Goal: Find specific page/section: Find specific page/section

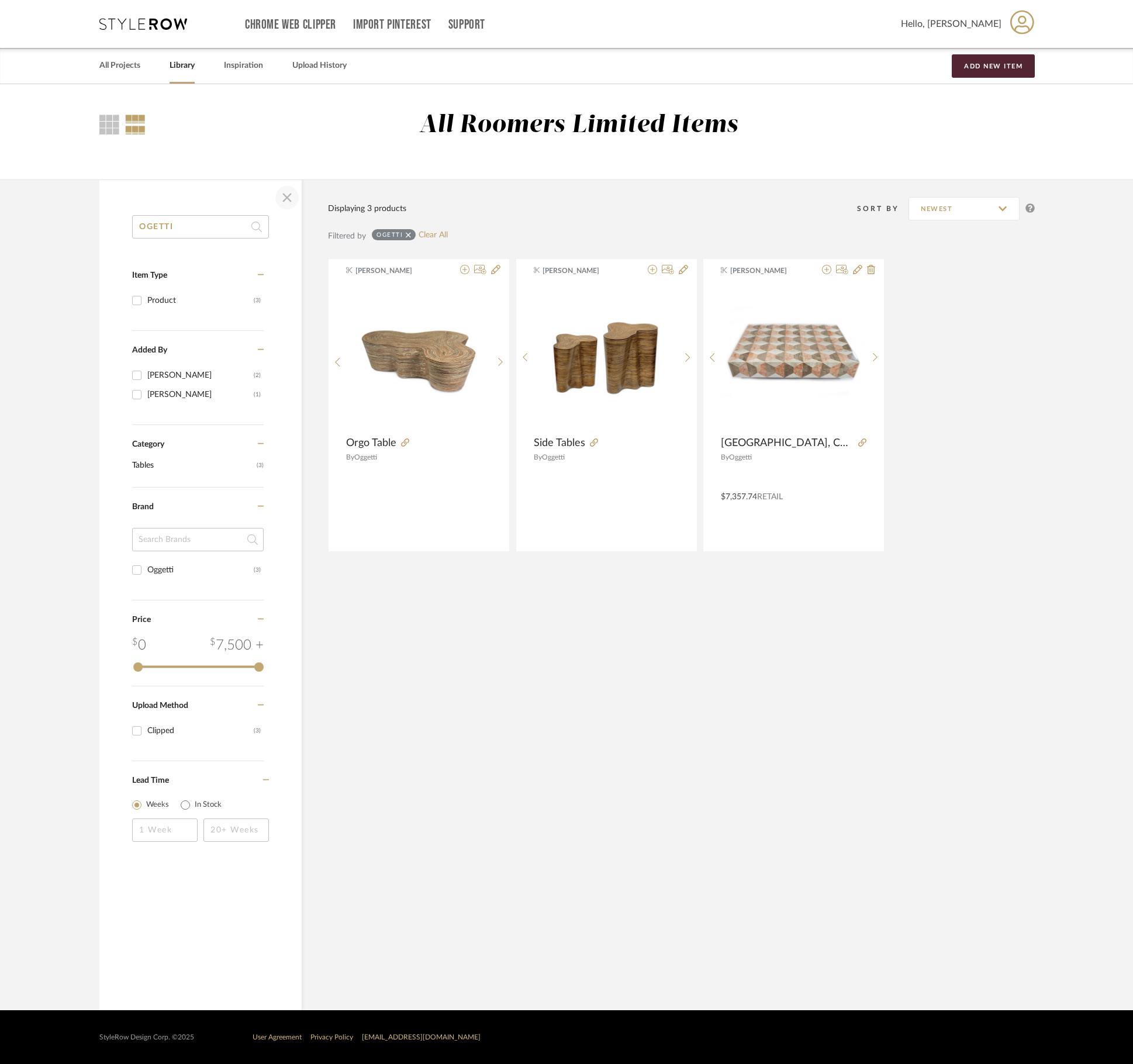
click at [292, 194] on span "button" at bounding box center [287, 198] width 28 height 28
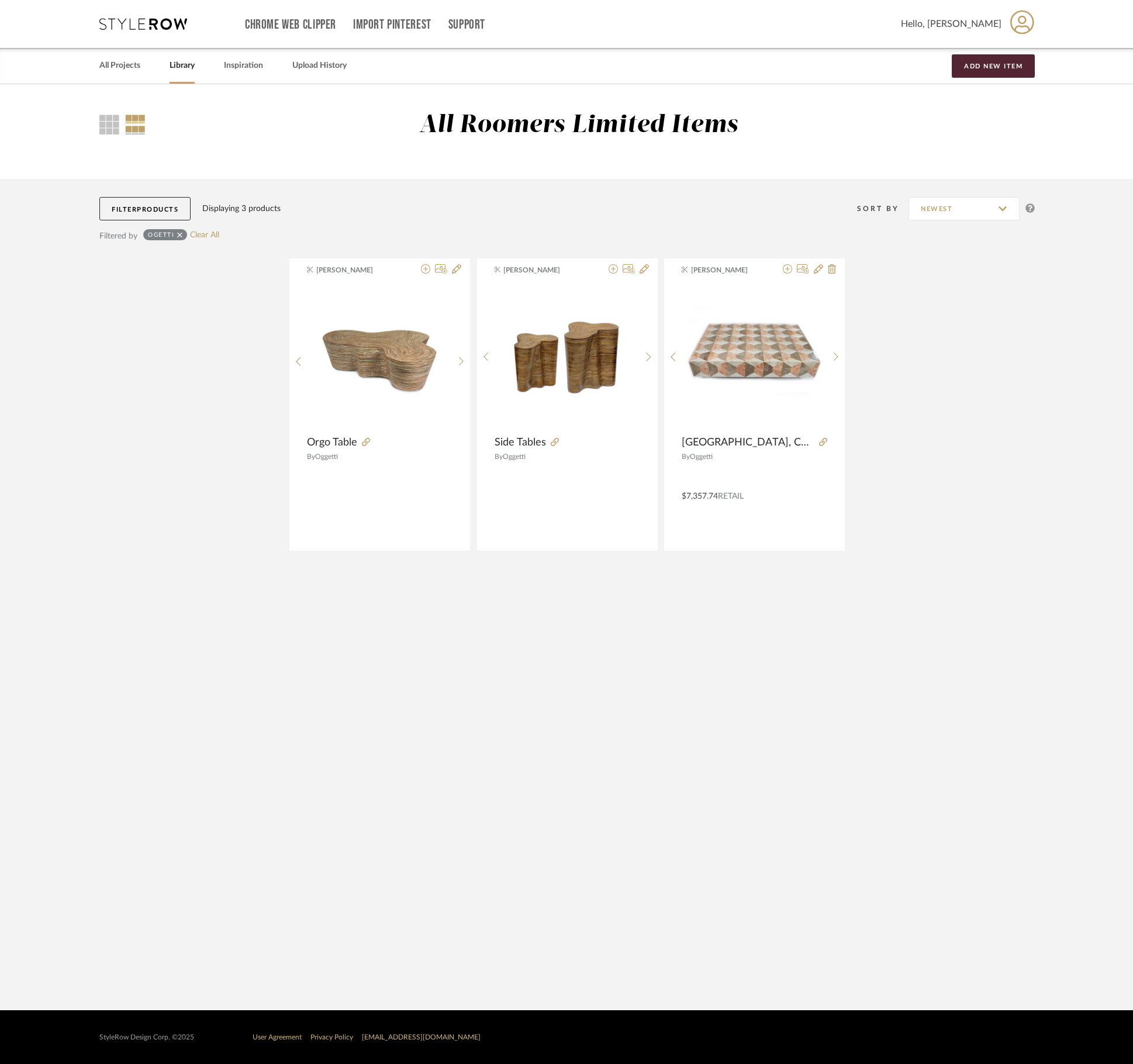
click at [178, 63] on link "Library" at bounding box center [182, 65] width 25 height 15
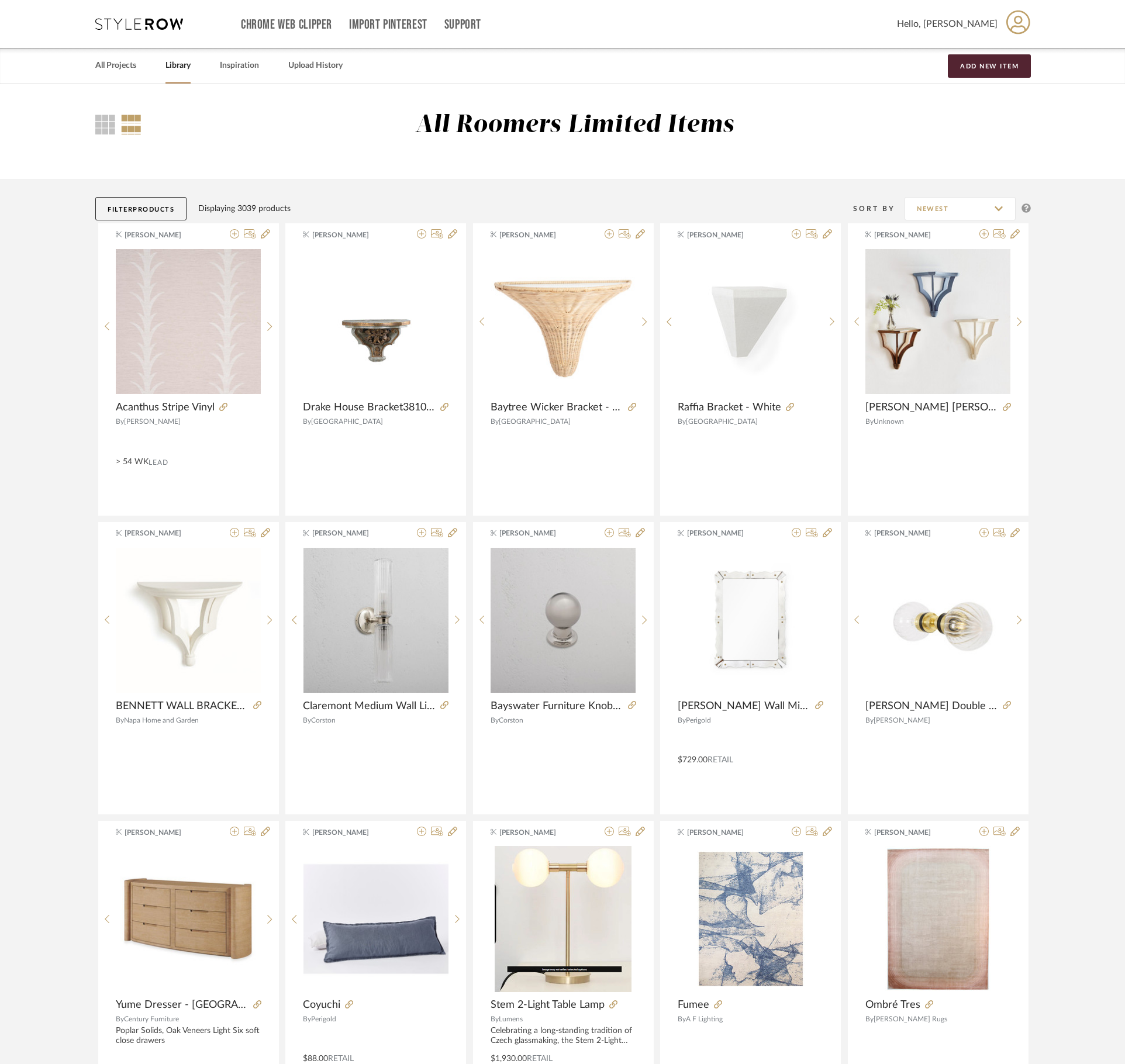
click at [143, 199] on button "Filter Products" at bounding box center [141, 209] width 92 height 24
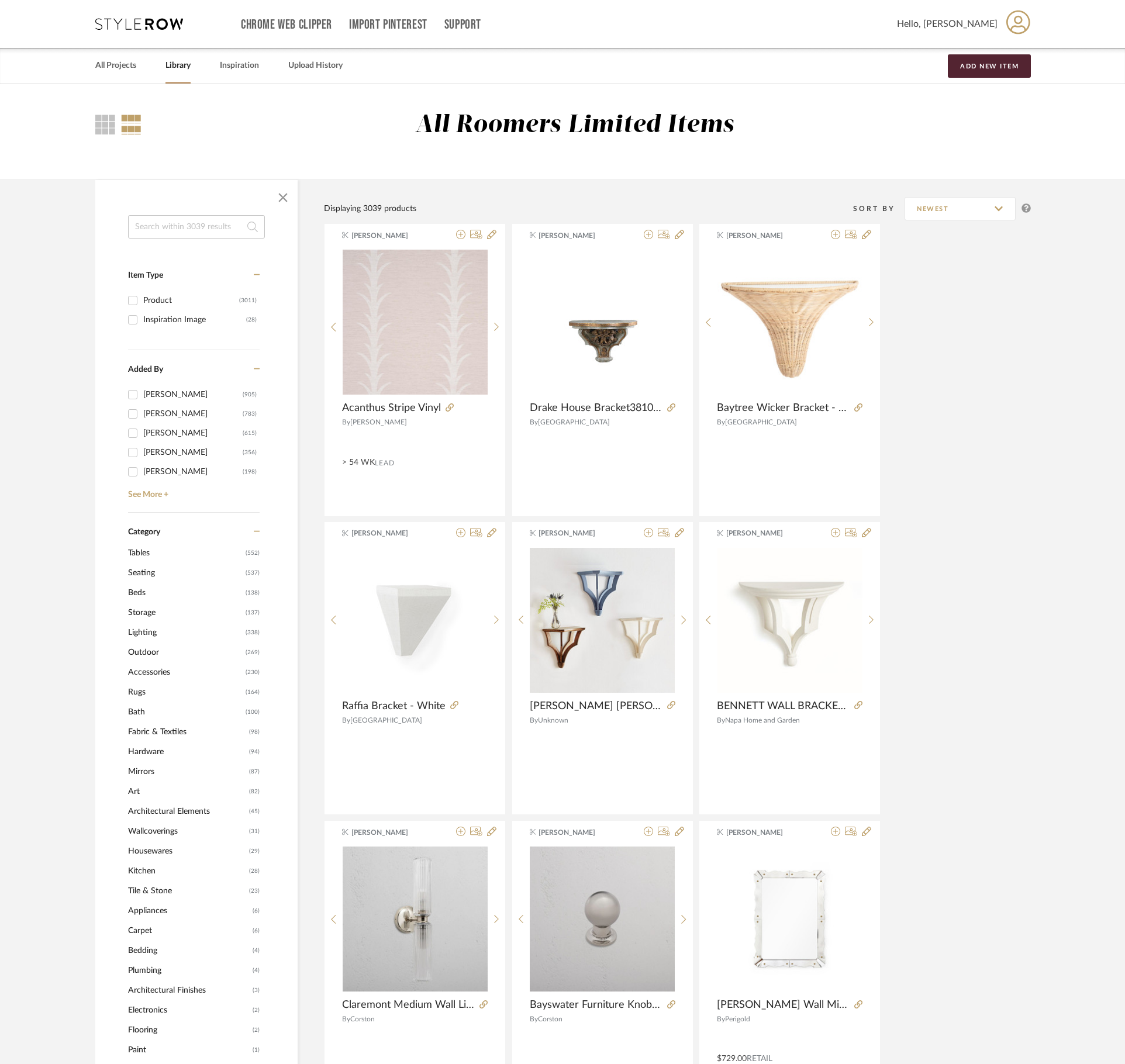
click at [173, 238] on input at bounding box center [196, 227] width 137 height 24
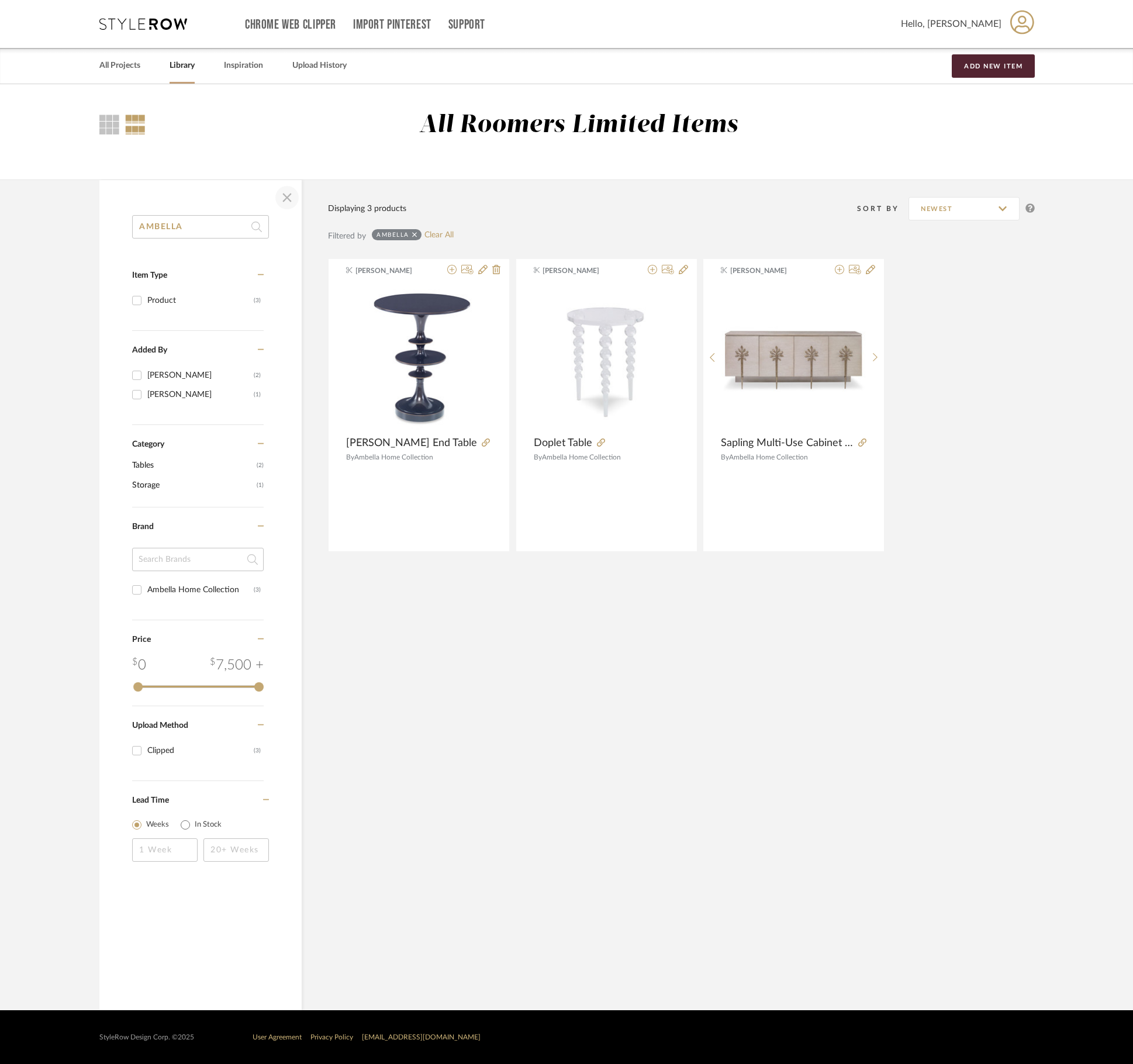
click at [287, 201] on span "button" at bounding box center [287, 198] width 28 height 28
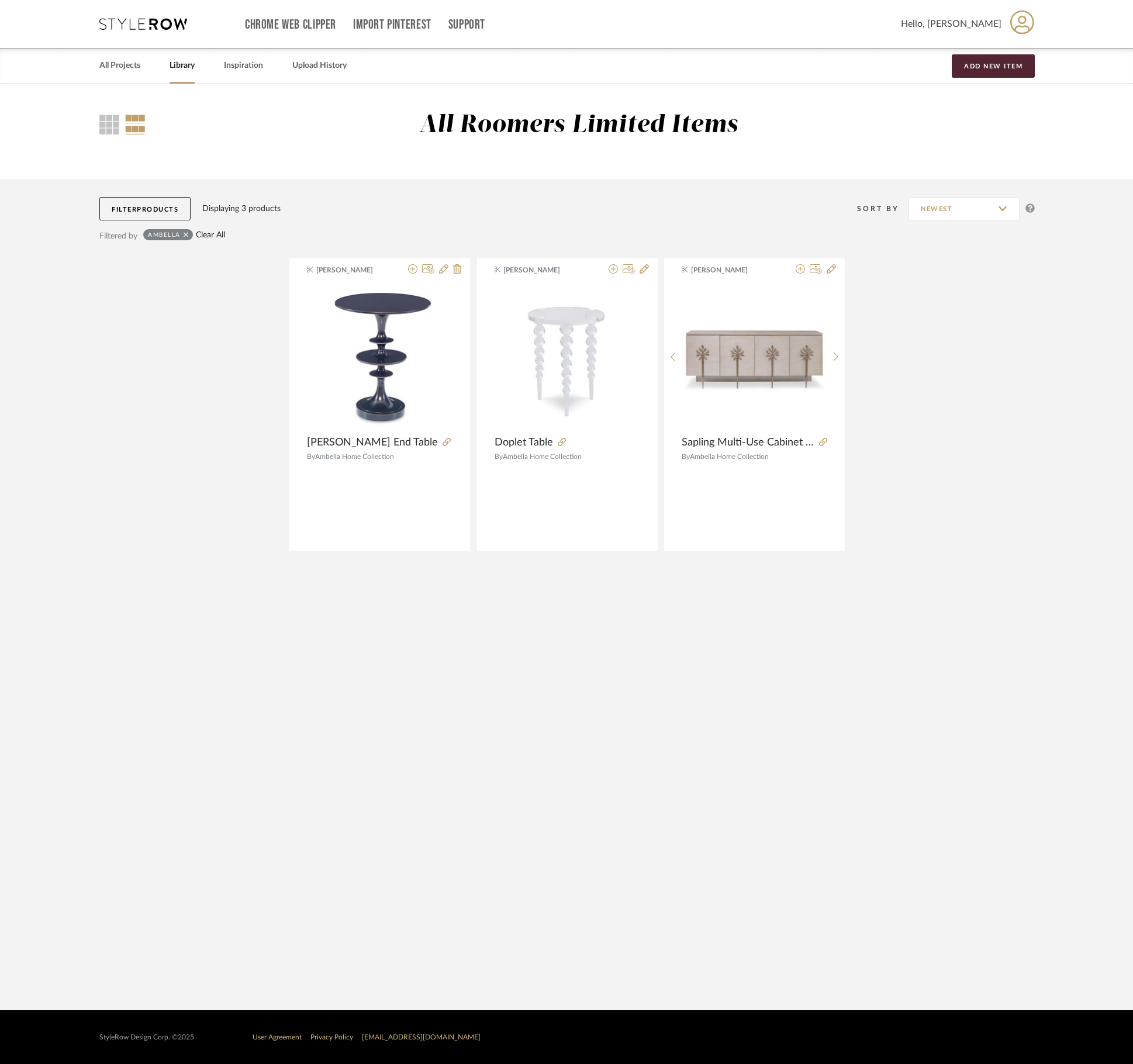
click at [211, 236] on link "Clear All" at bounding box center [210, 235] width 29 height 10
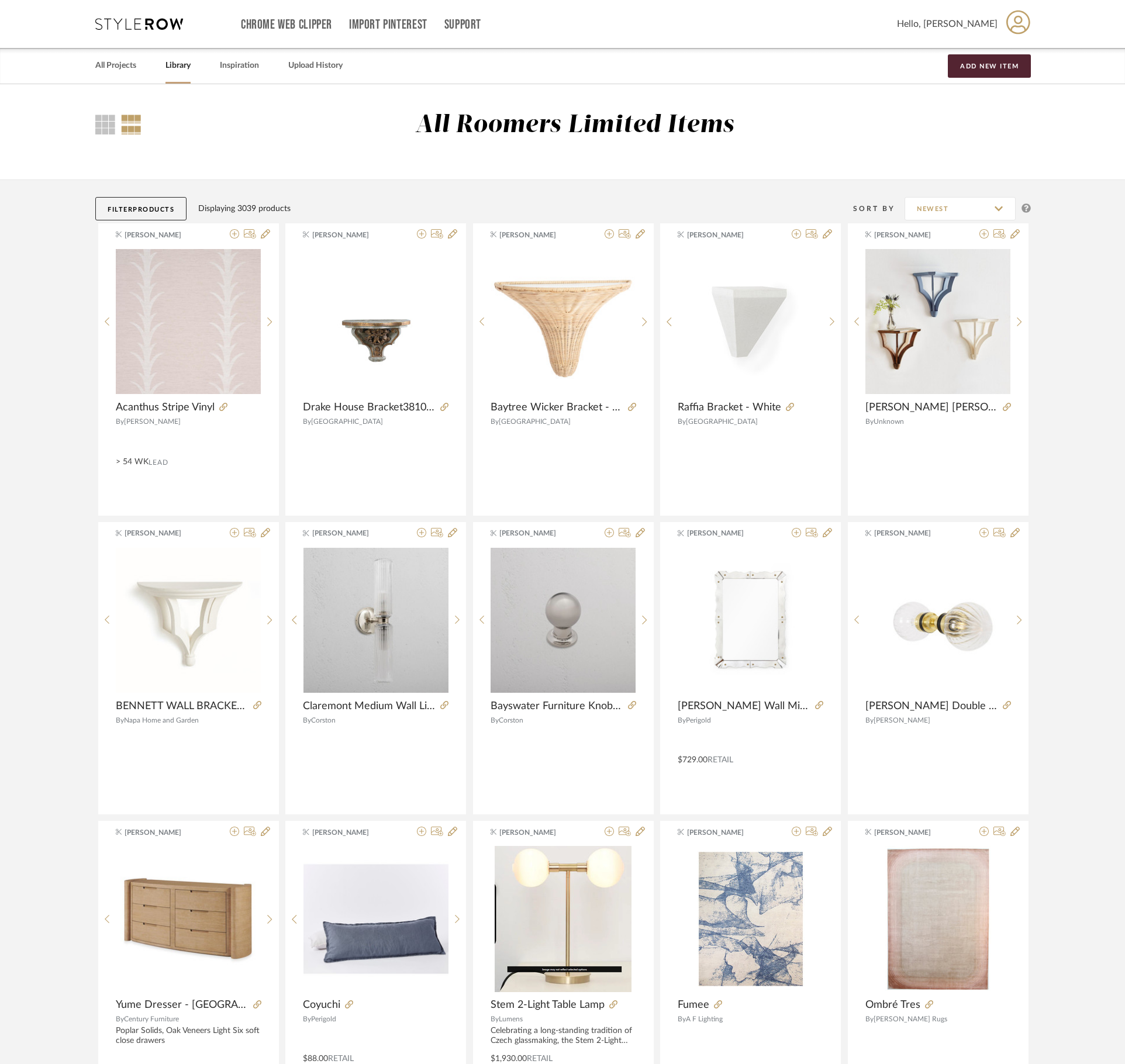
click at [165, 209] on span "Products" at bounding box center [154, 210] width 42 height 7
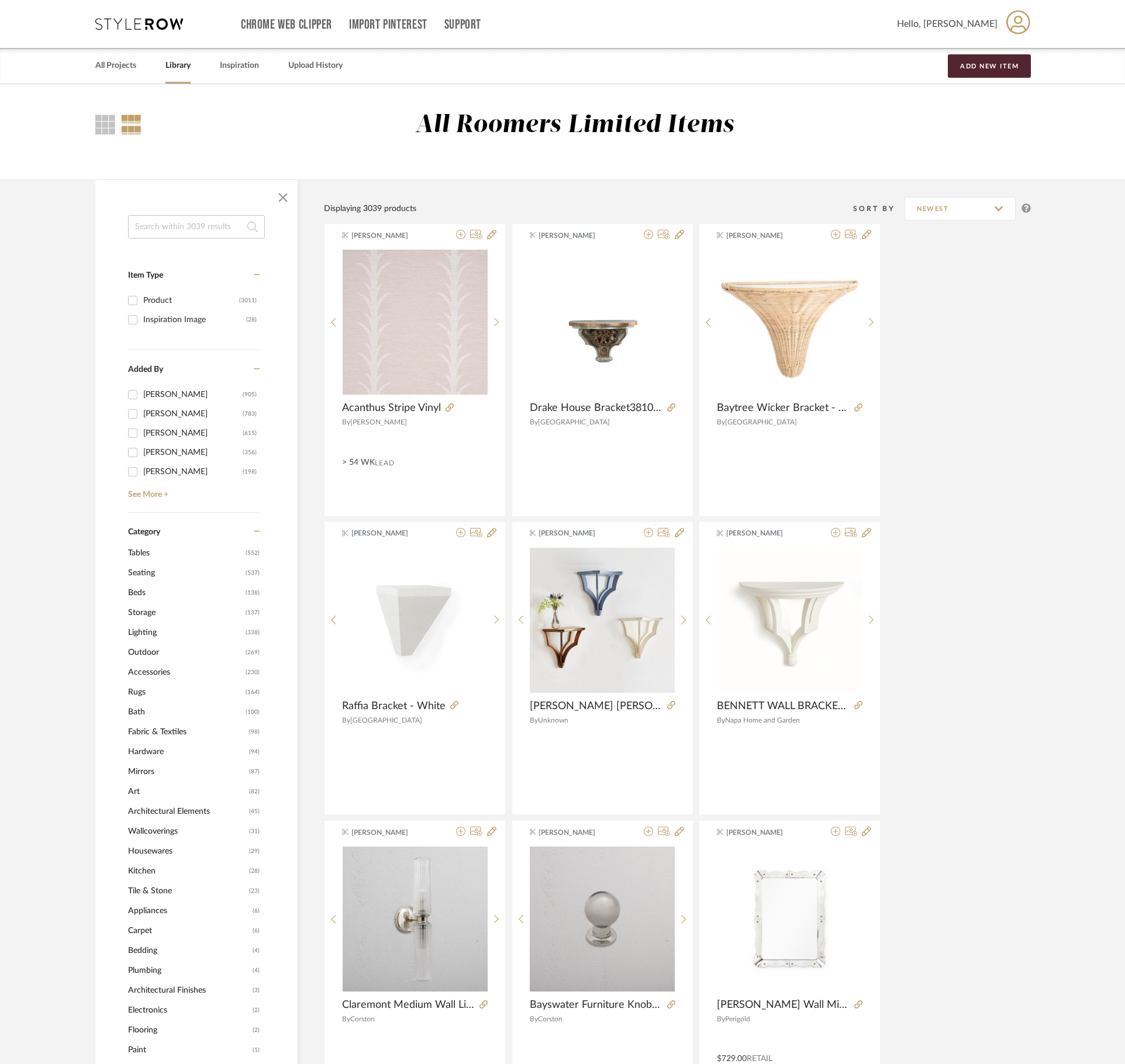
click at [184, 227] on input at bounding box center [196, 227] width 137 height 24
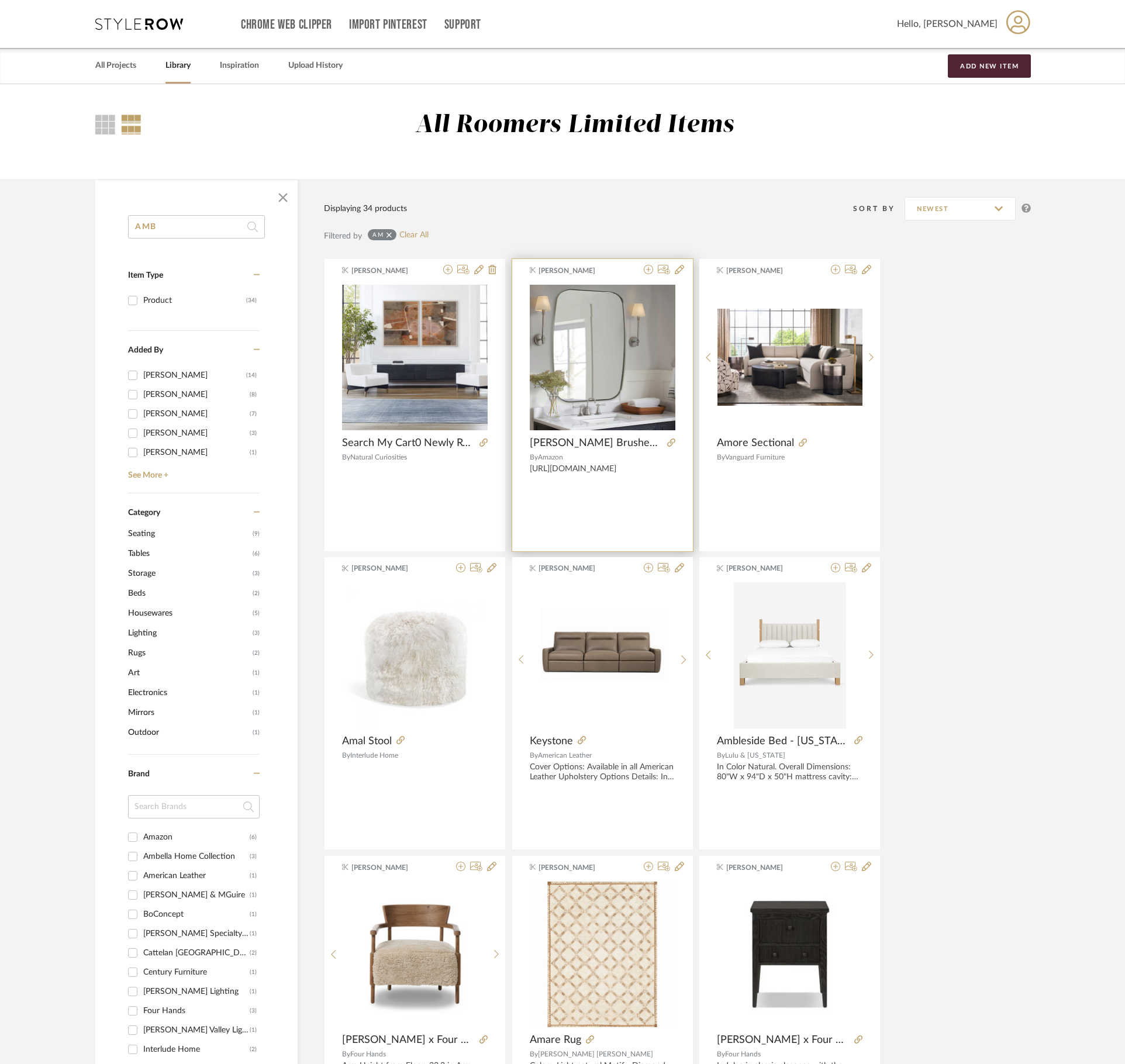
type input "AMBE"
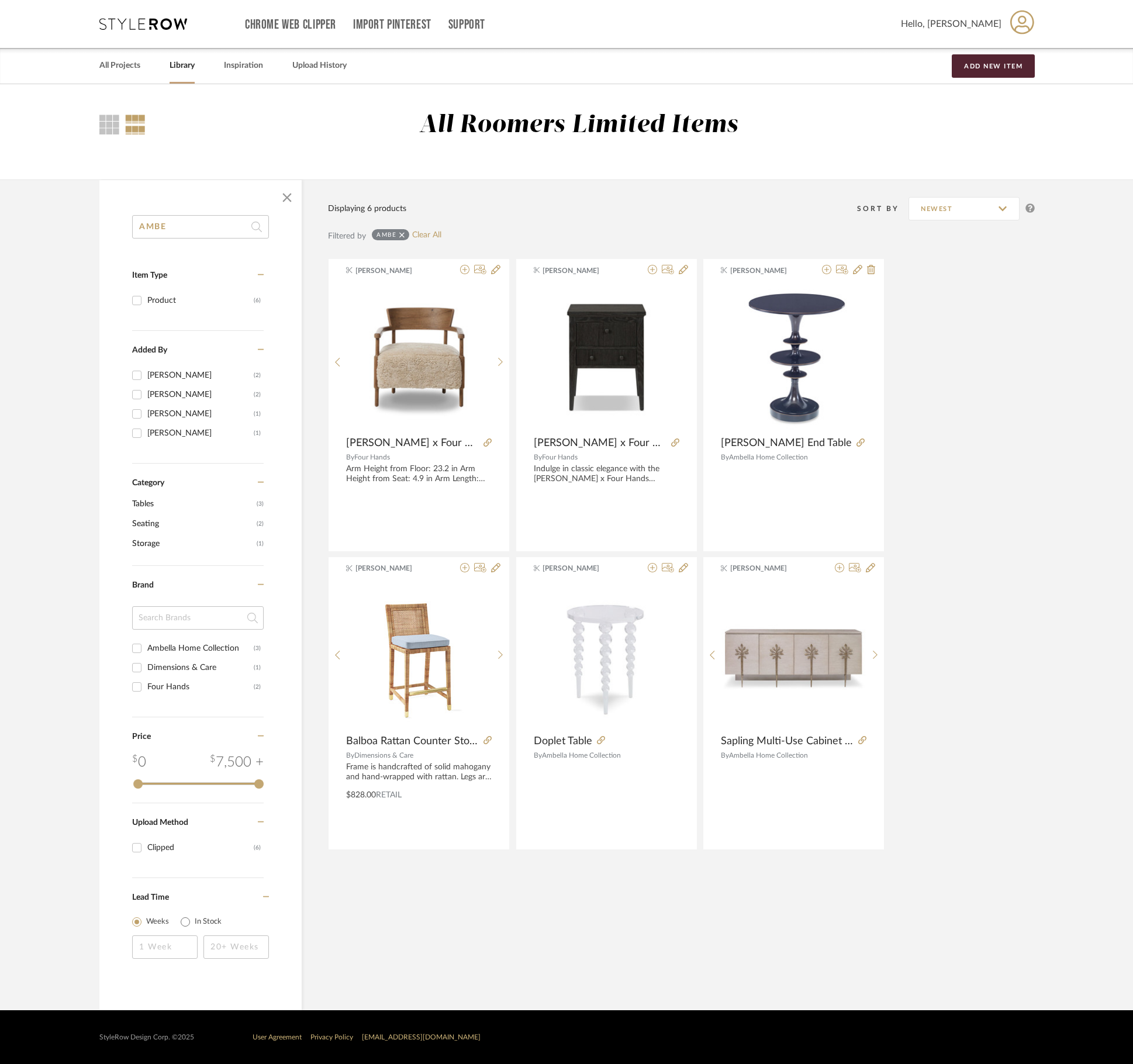
drag, startPoint x: 186, startPoint y: 227, endPoint x: 43, endPoint y: 227, distance: 143.0
click at [43, 227] on library-search-items "AMBE Item Type Product (6) Added By [PERSON_NAME] (2) [PERSON_NAME] (2) [PERSON…" at bounding box center [566, 595] width 1133 height 830
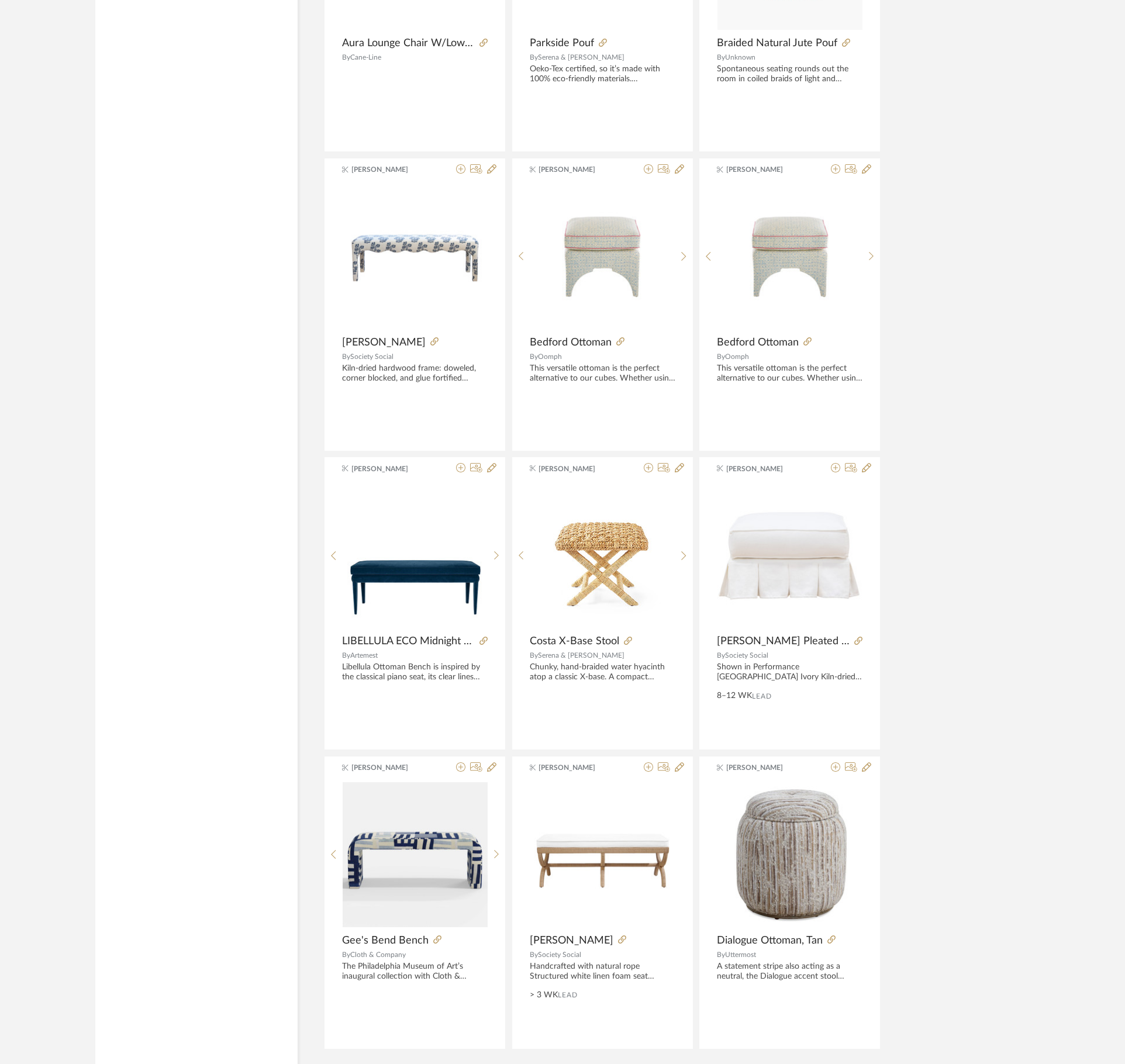
scroll to position [2912, 0]
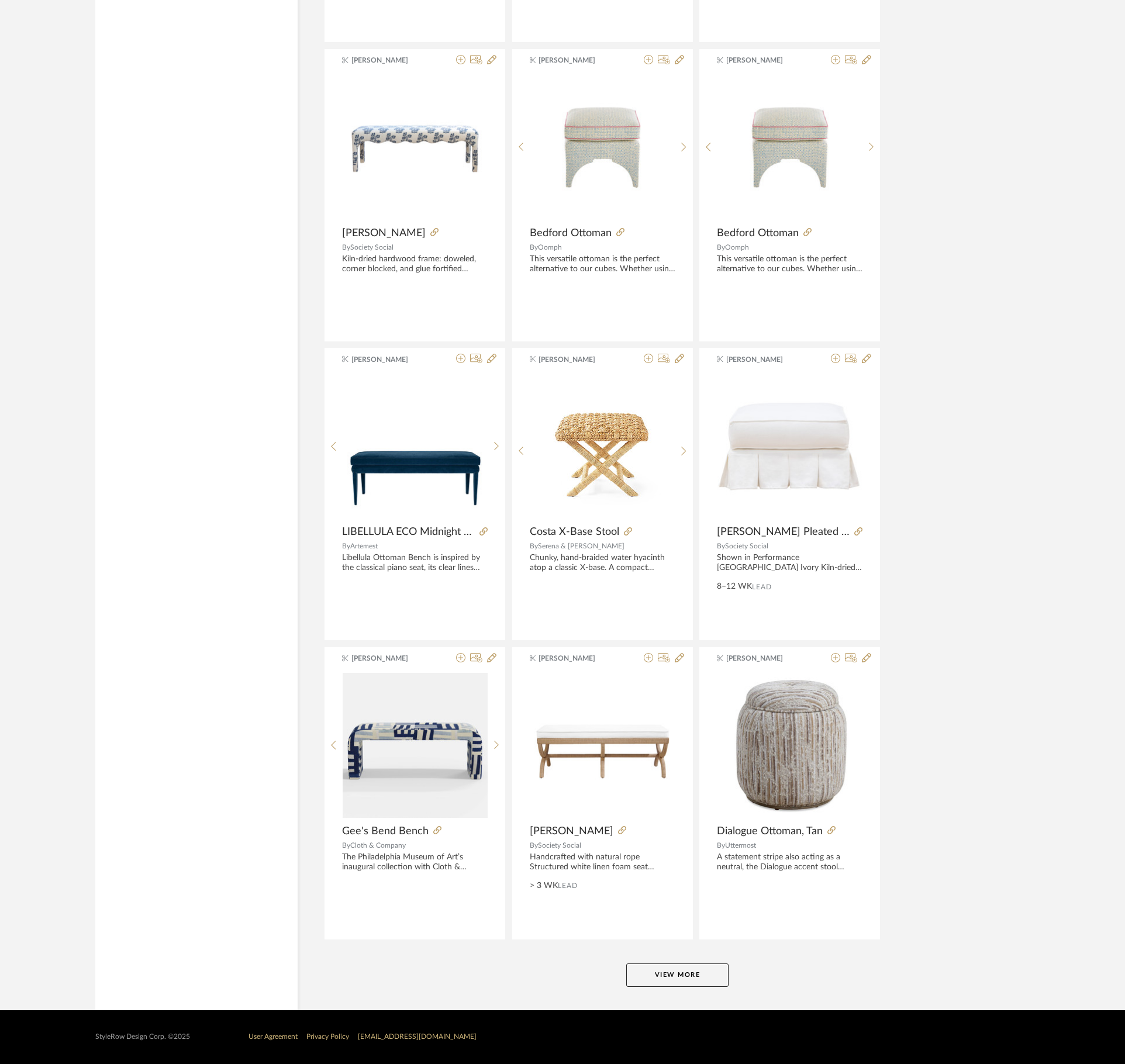
type input "OTTOMAN"
click at [656, 972] on button "View More" at bounding box center [677, 974] width 102 height 24
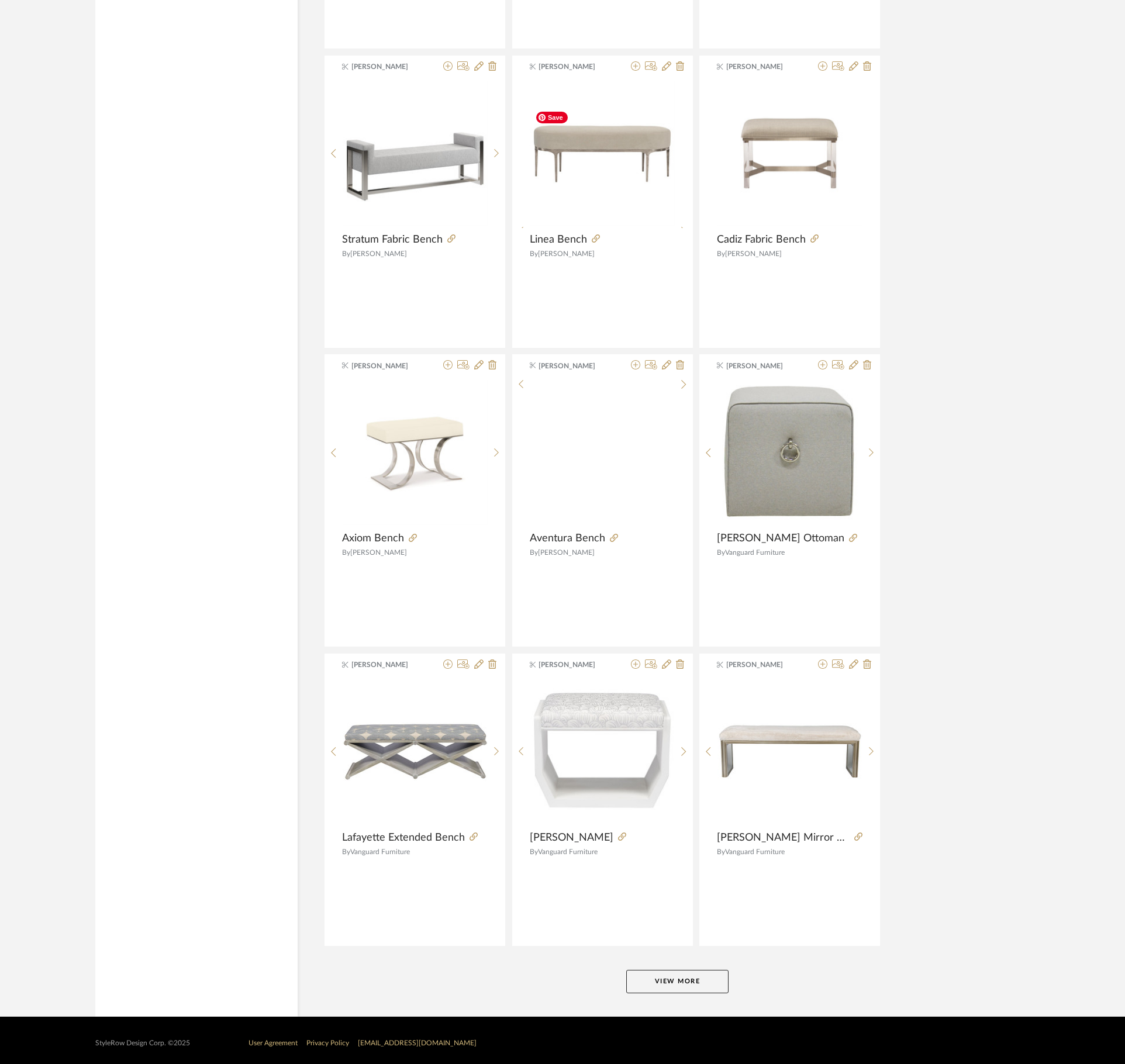
scroll to position [6515, 0]
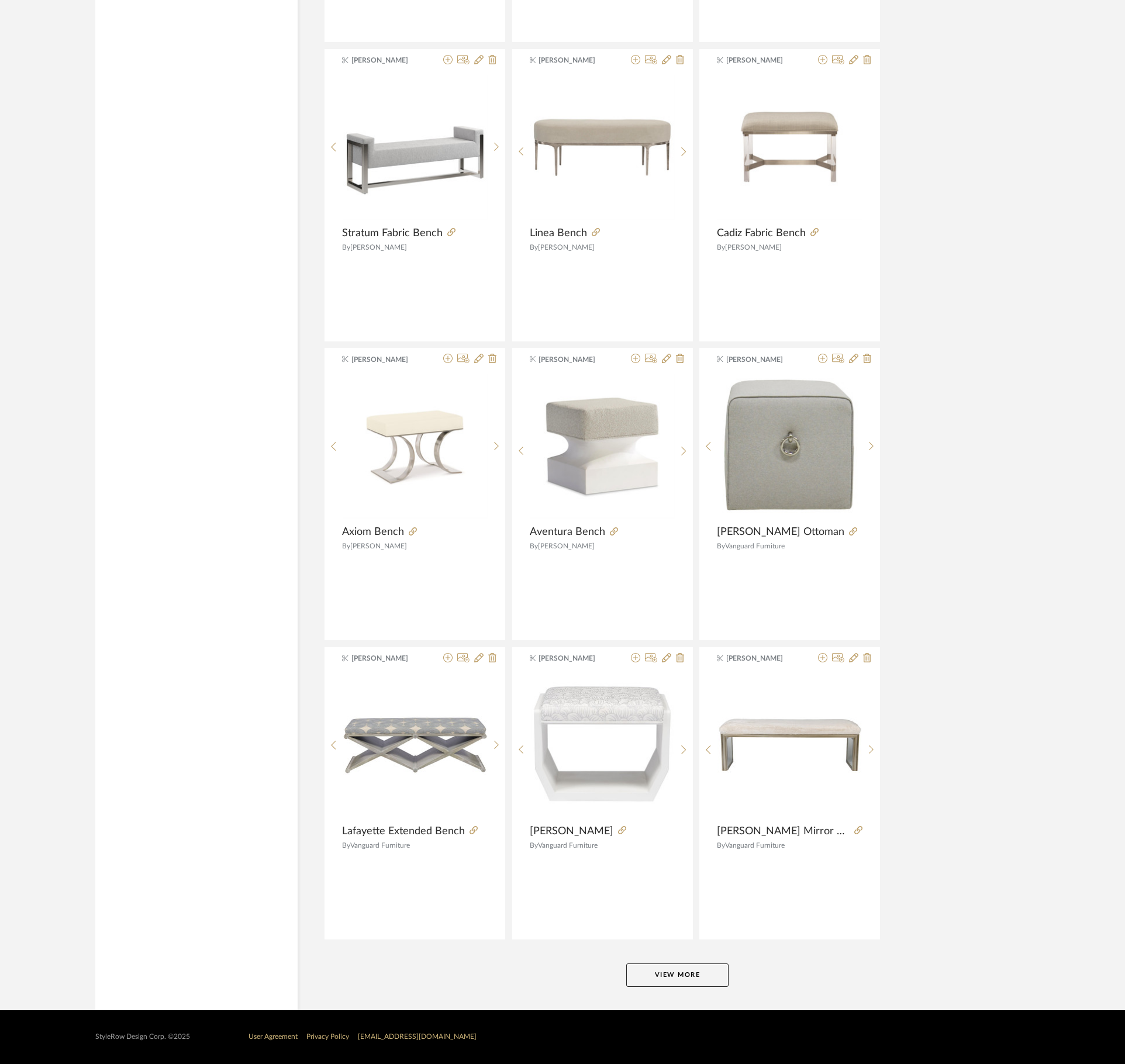
click at [714, 979] on button "View More" at bounding box center [677, 974] width 102 height 24
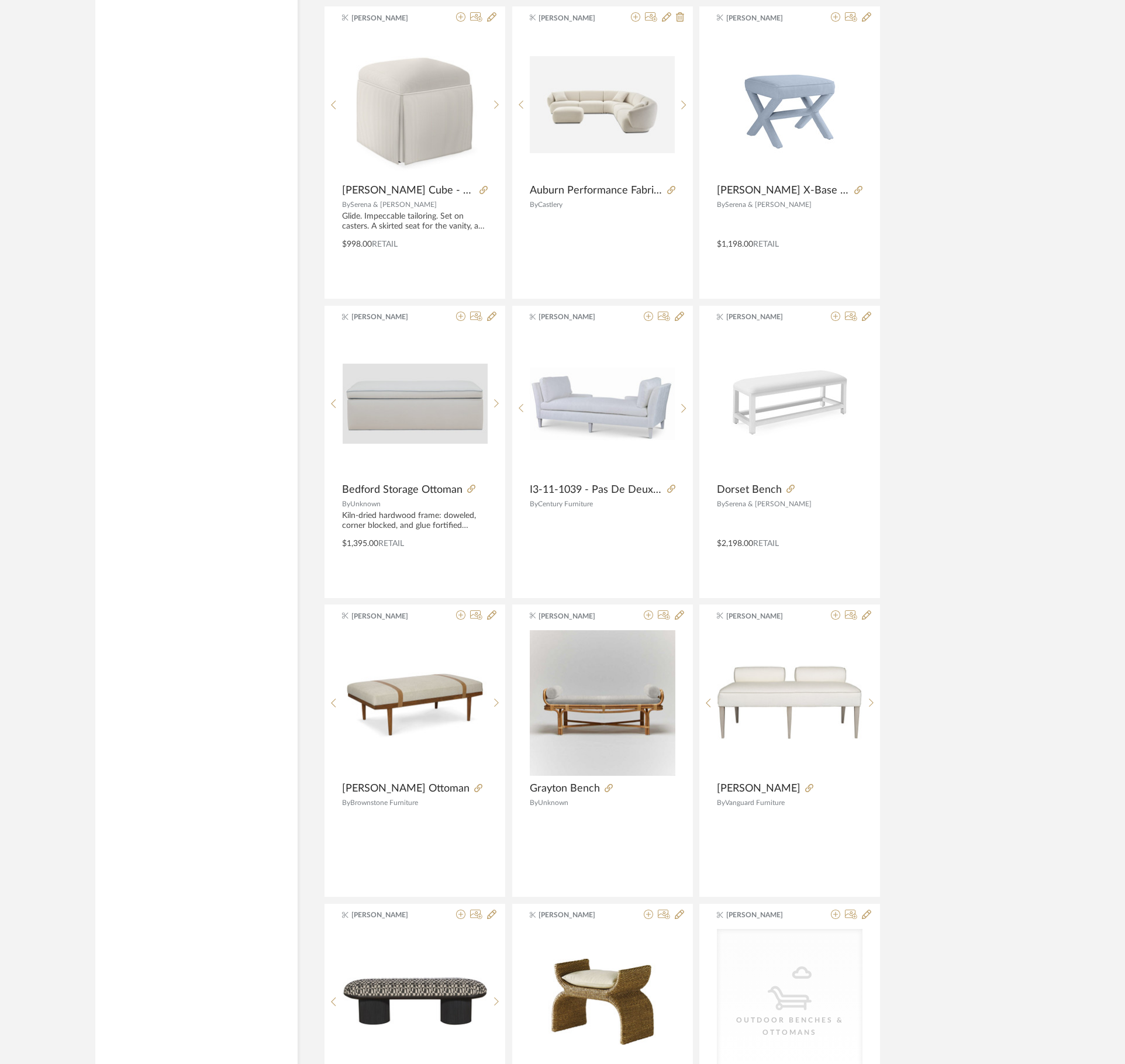
scroll to position [10116, 0]
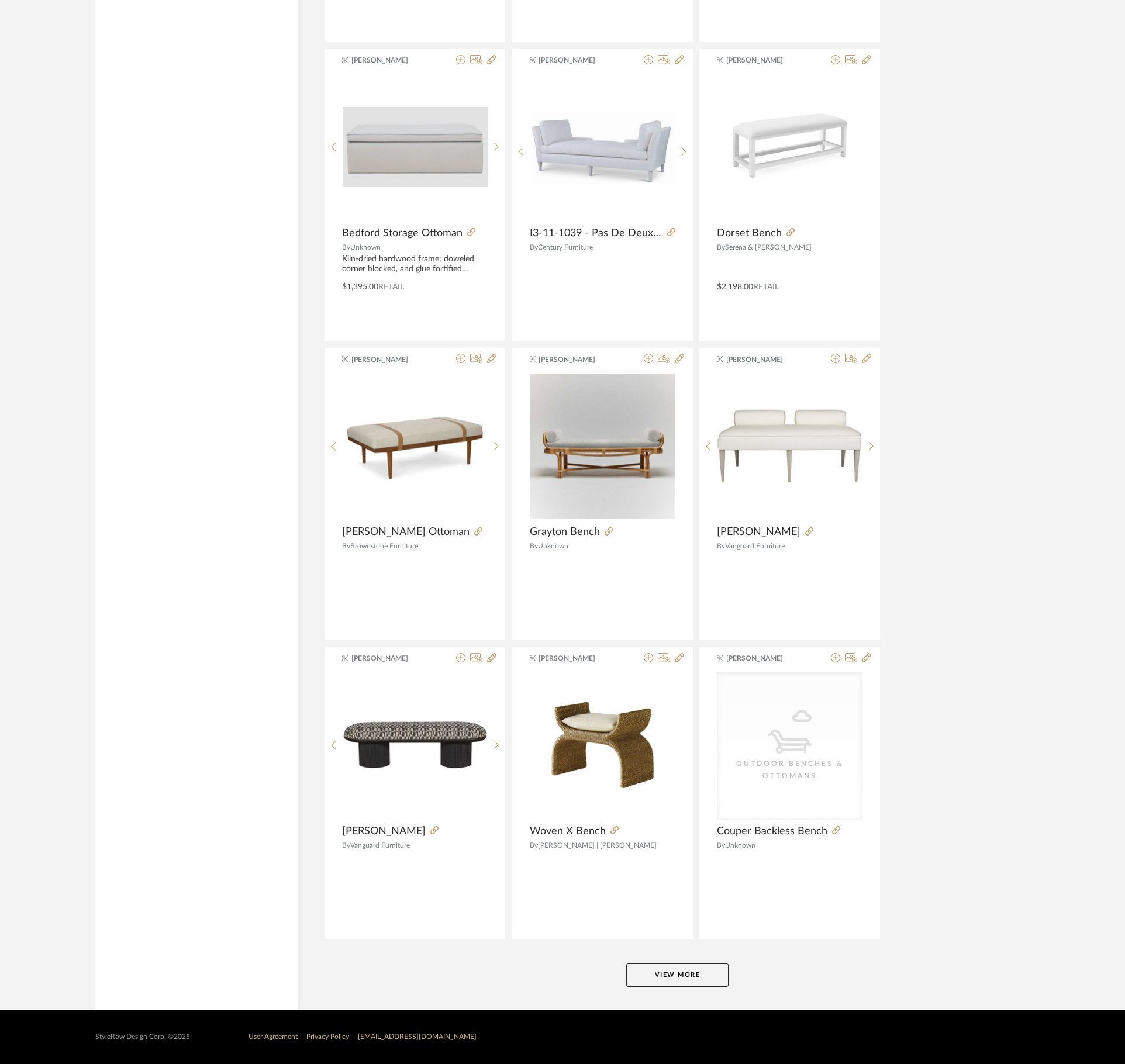
click at [696, 963] on button "View More" at bounding box center [677, 974] width 102 height 24
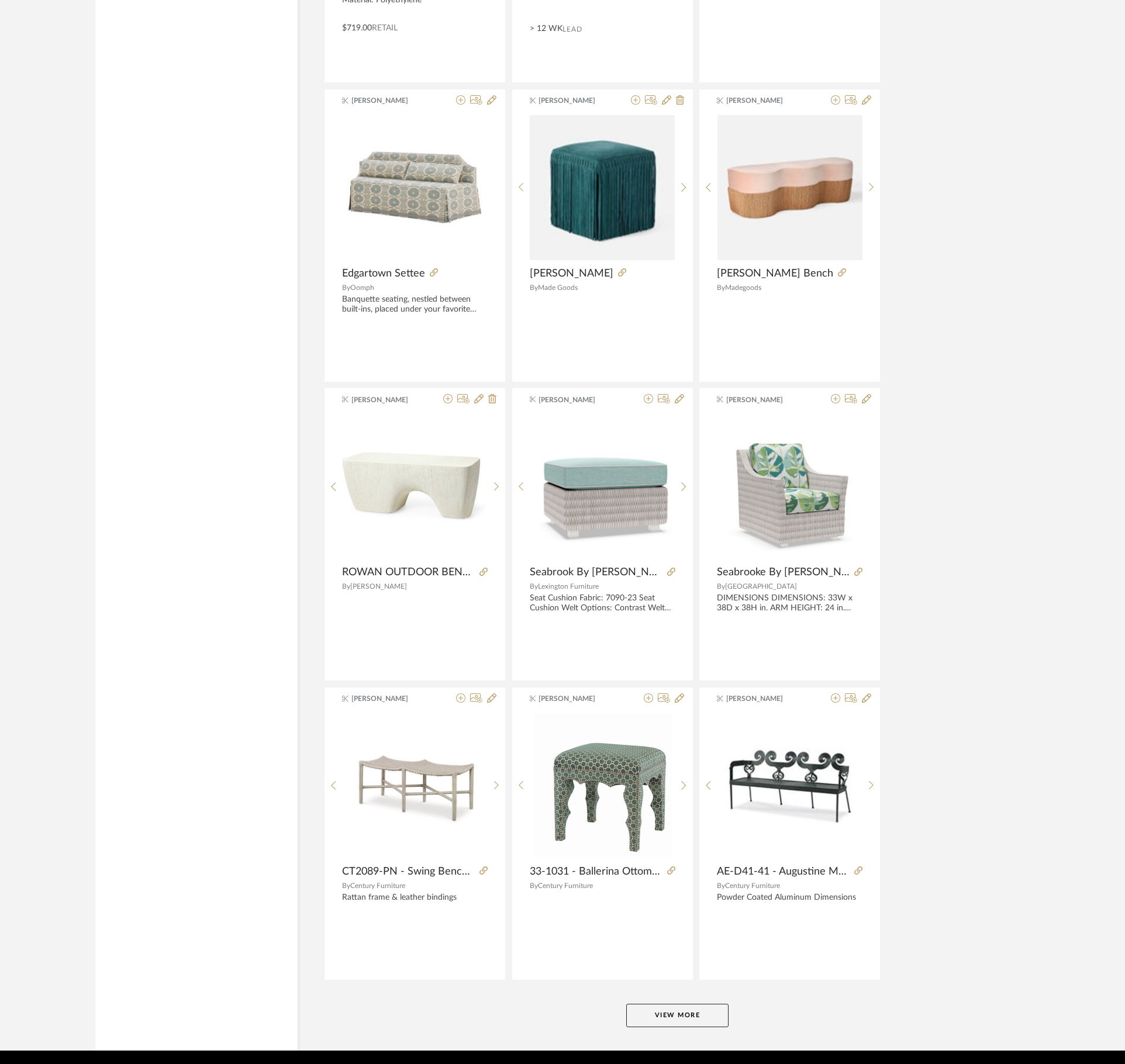
scroll to position [13718, 0]
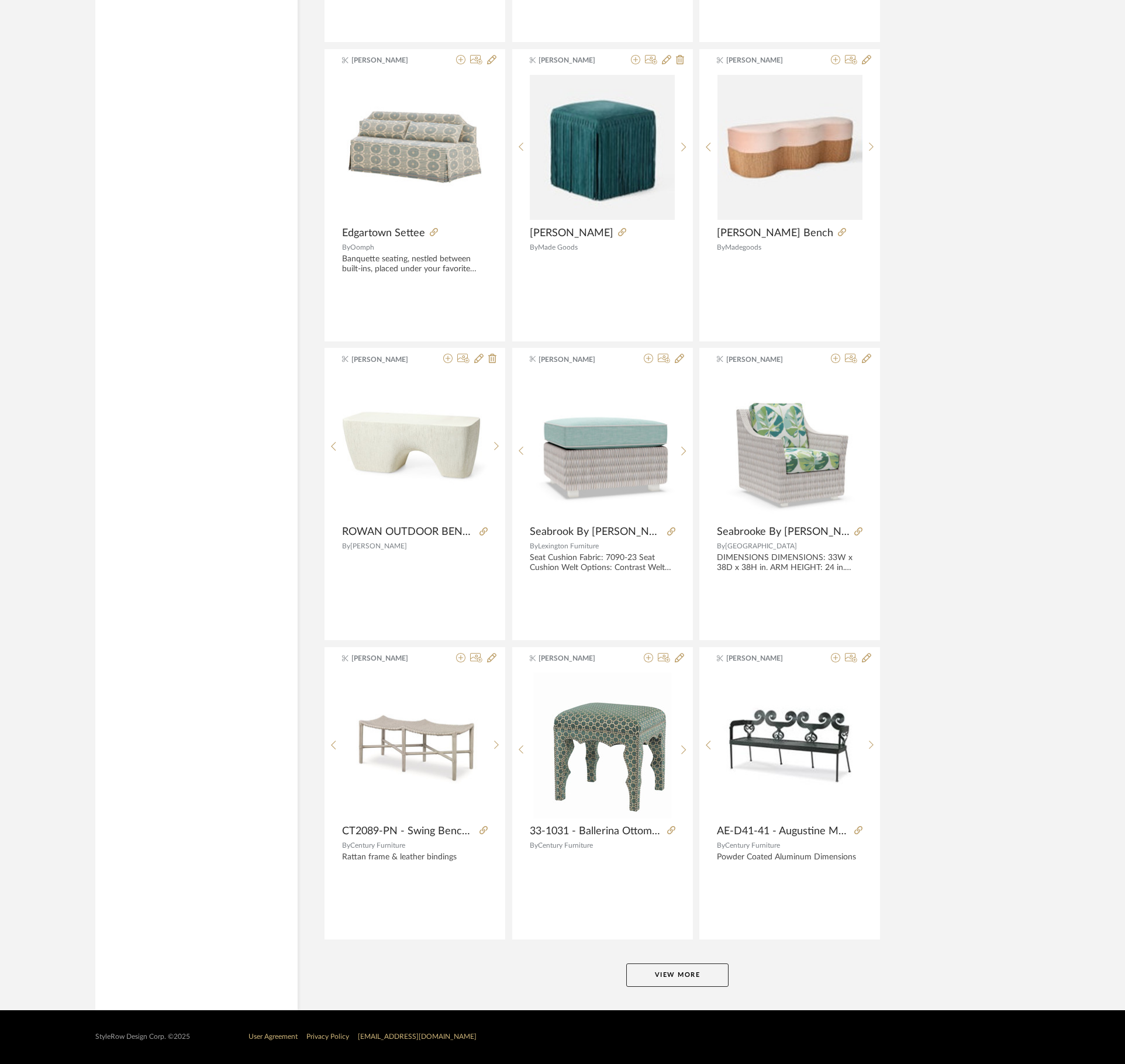
click at [656, 967] on button "View More" at bounding box center [677, 974] width 102 height 24
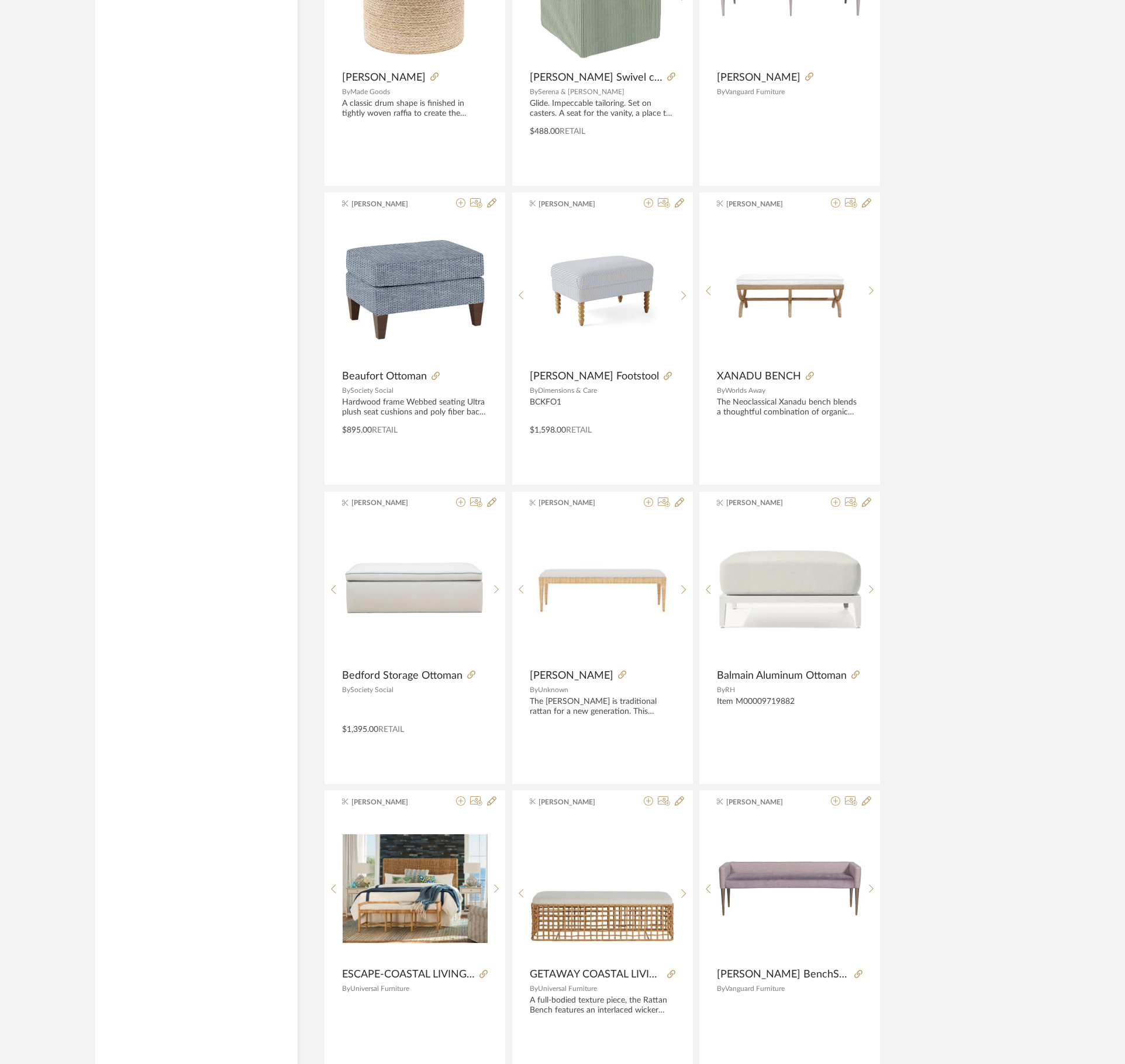
scroll to position [8426, 0]
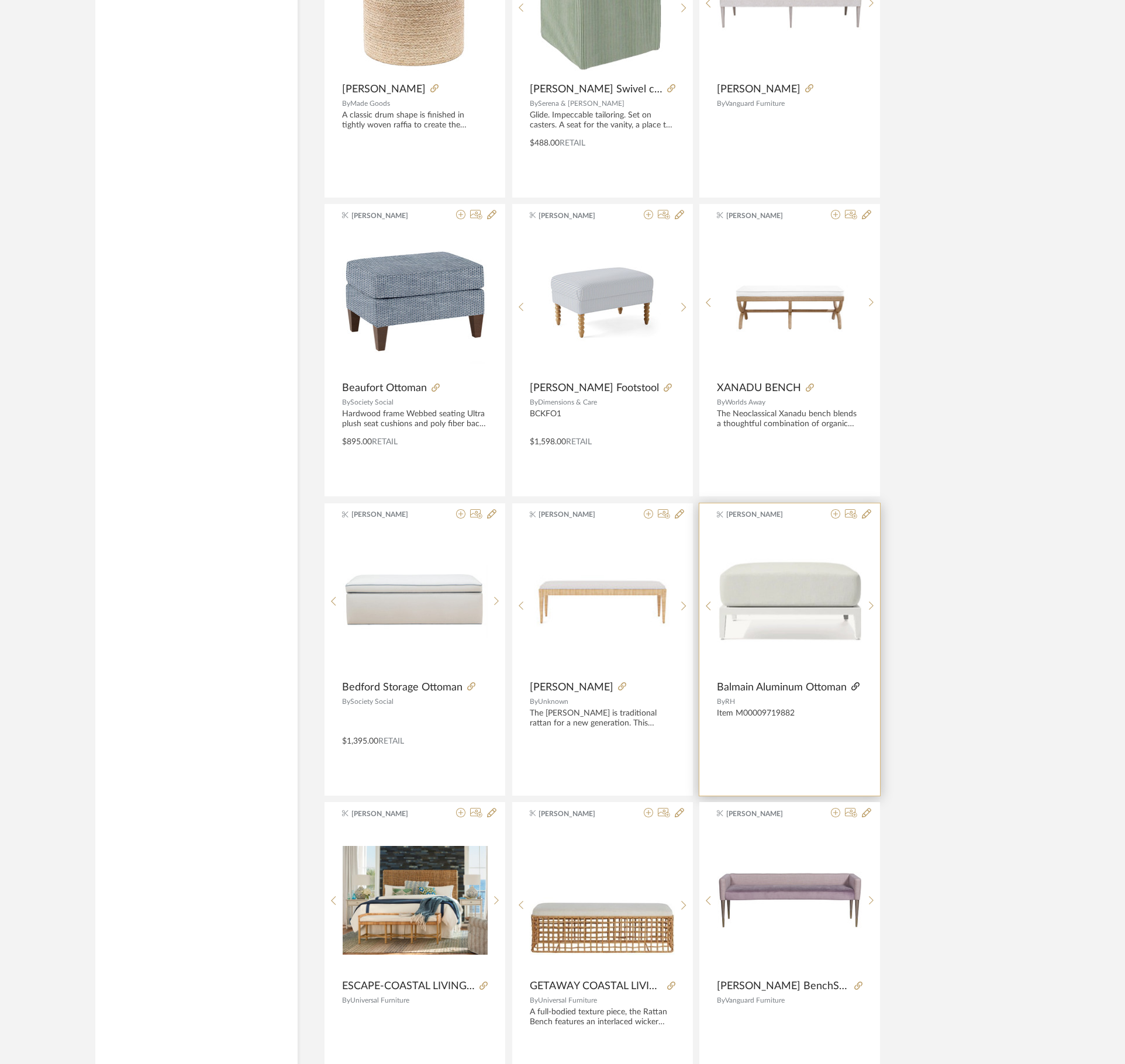
click at [856, 690] on icon at bounding box center [856, 686] width 8 height 8
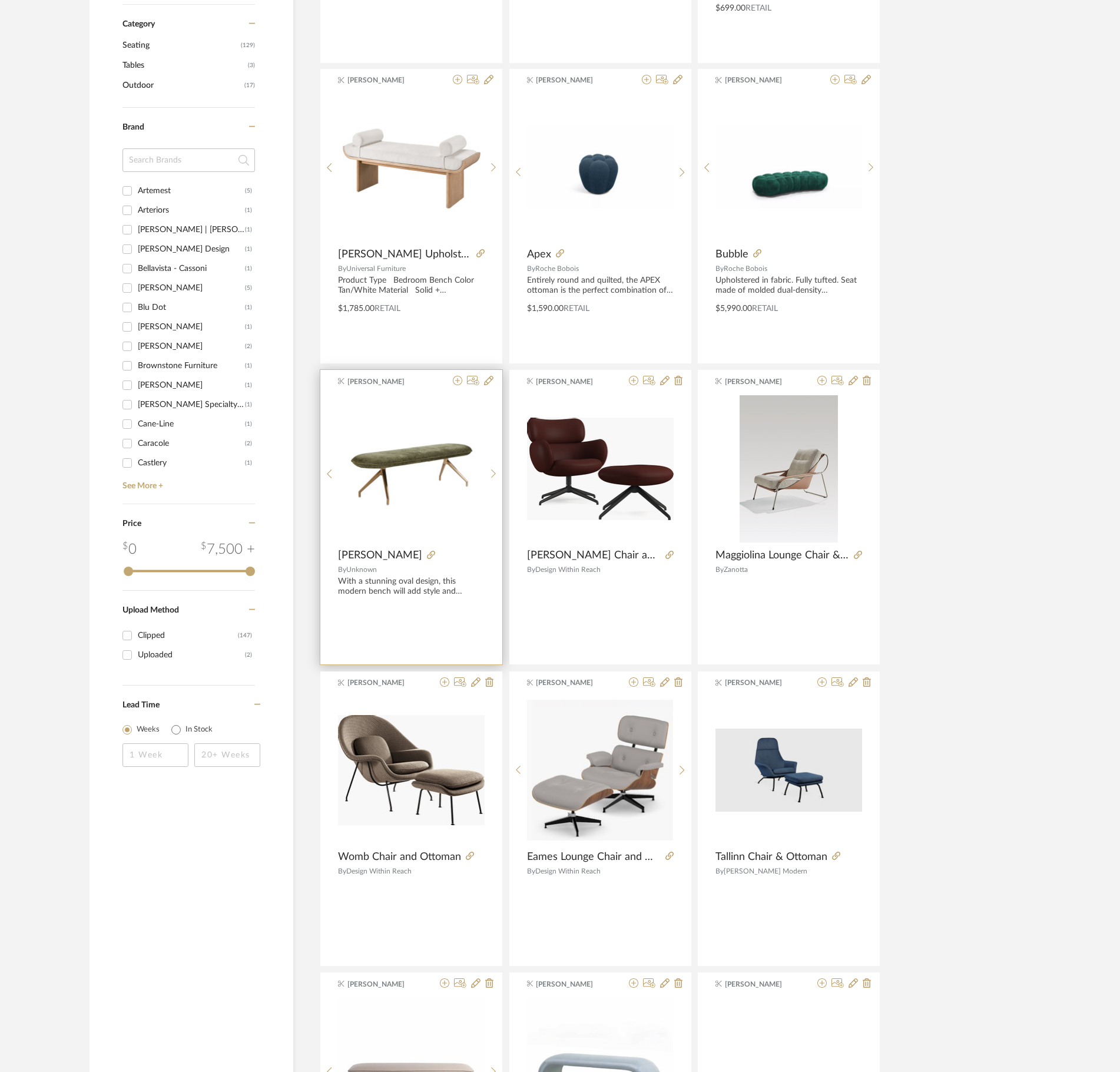
scroll to position [8, 0]
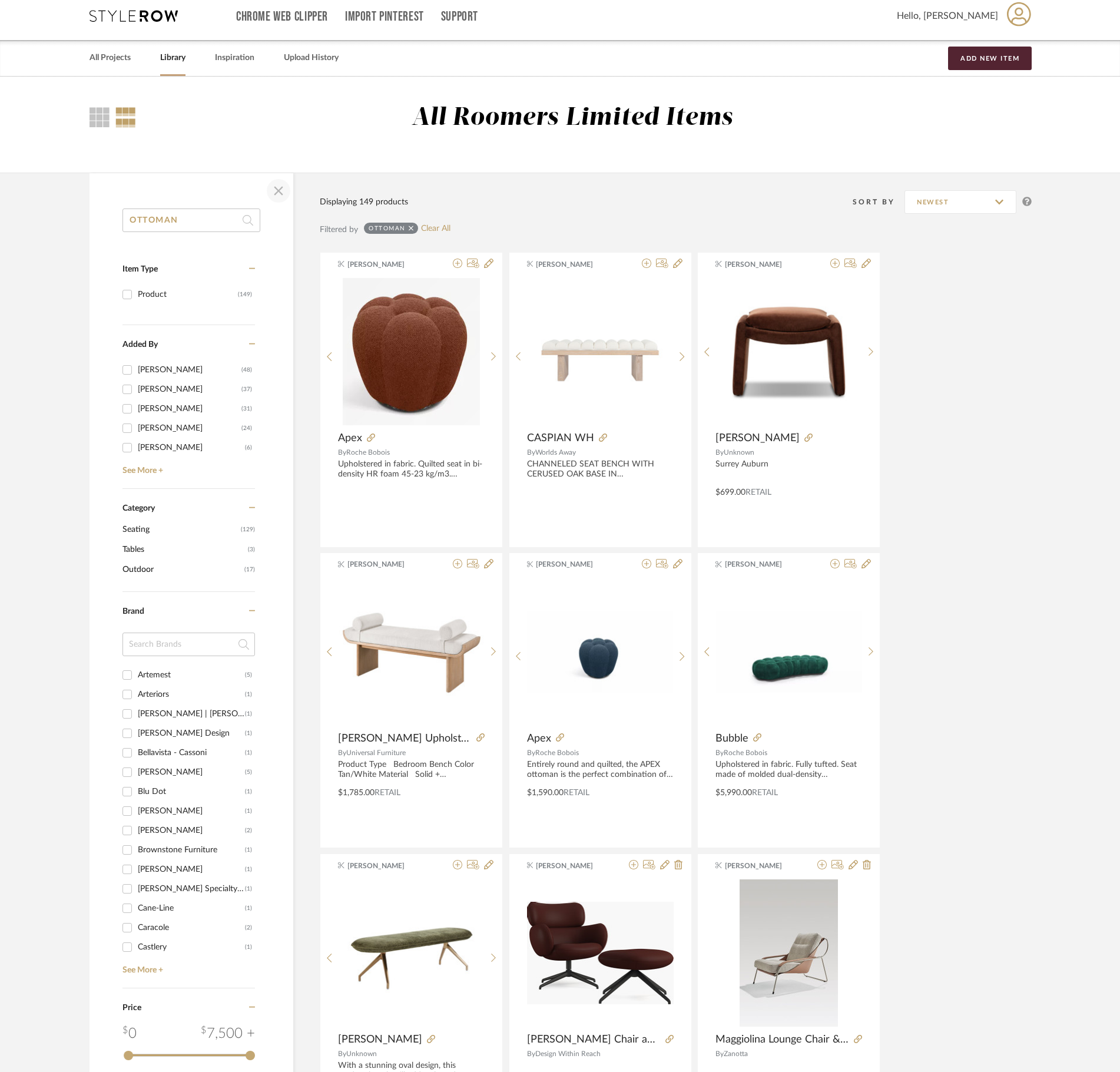
click at [275, 184] on span "button" at bounding box center [279, 191] width 28 height 28
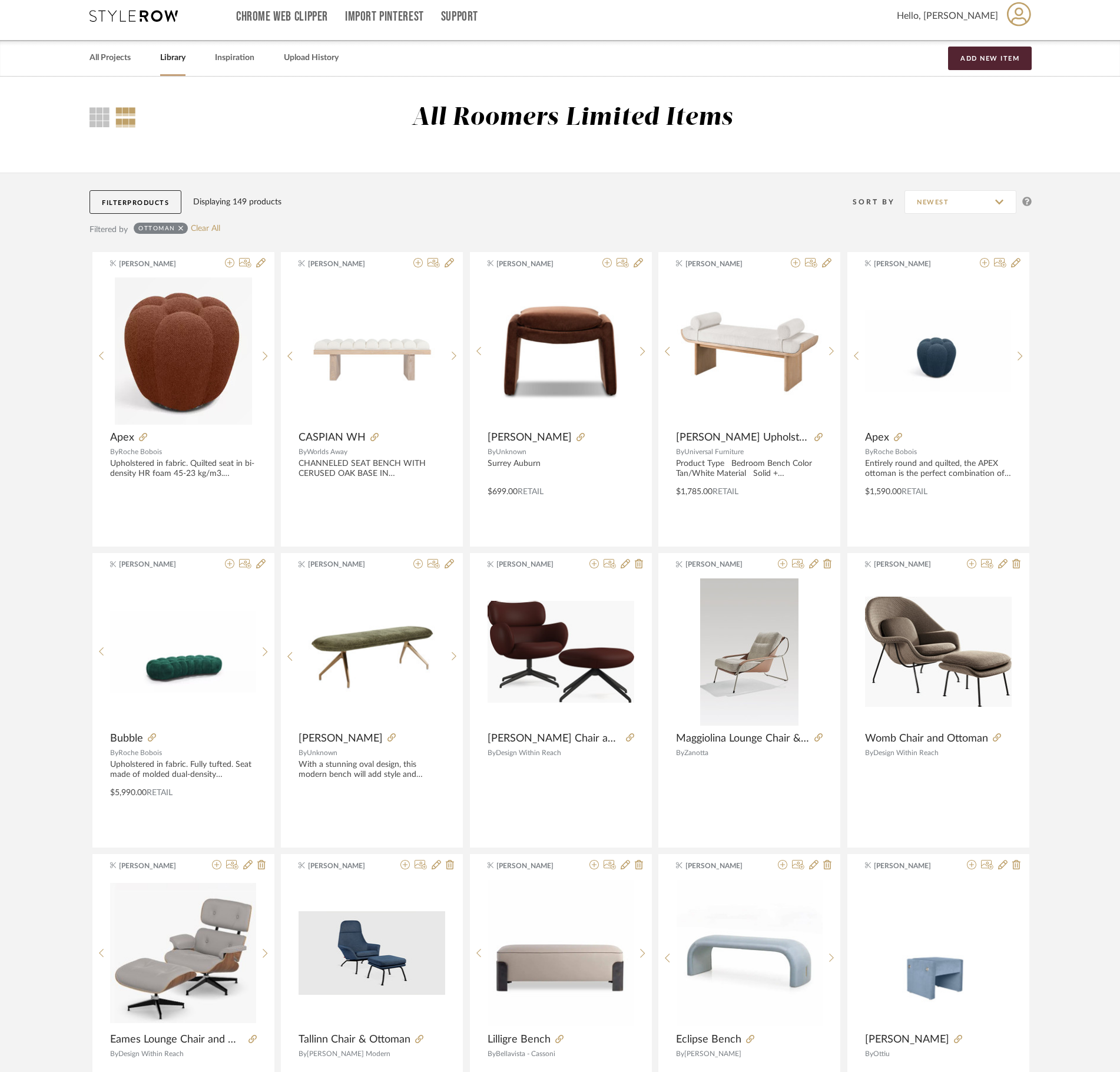
click at [137, 204] on span "Products" at bounding box center [148, 203] width 42 height 7
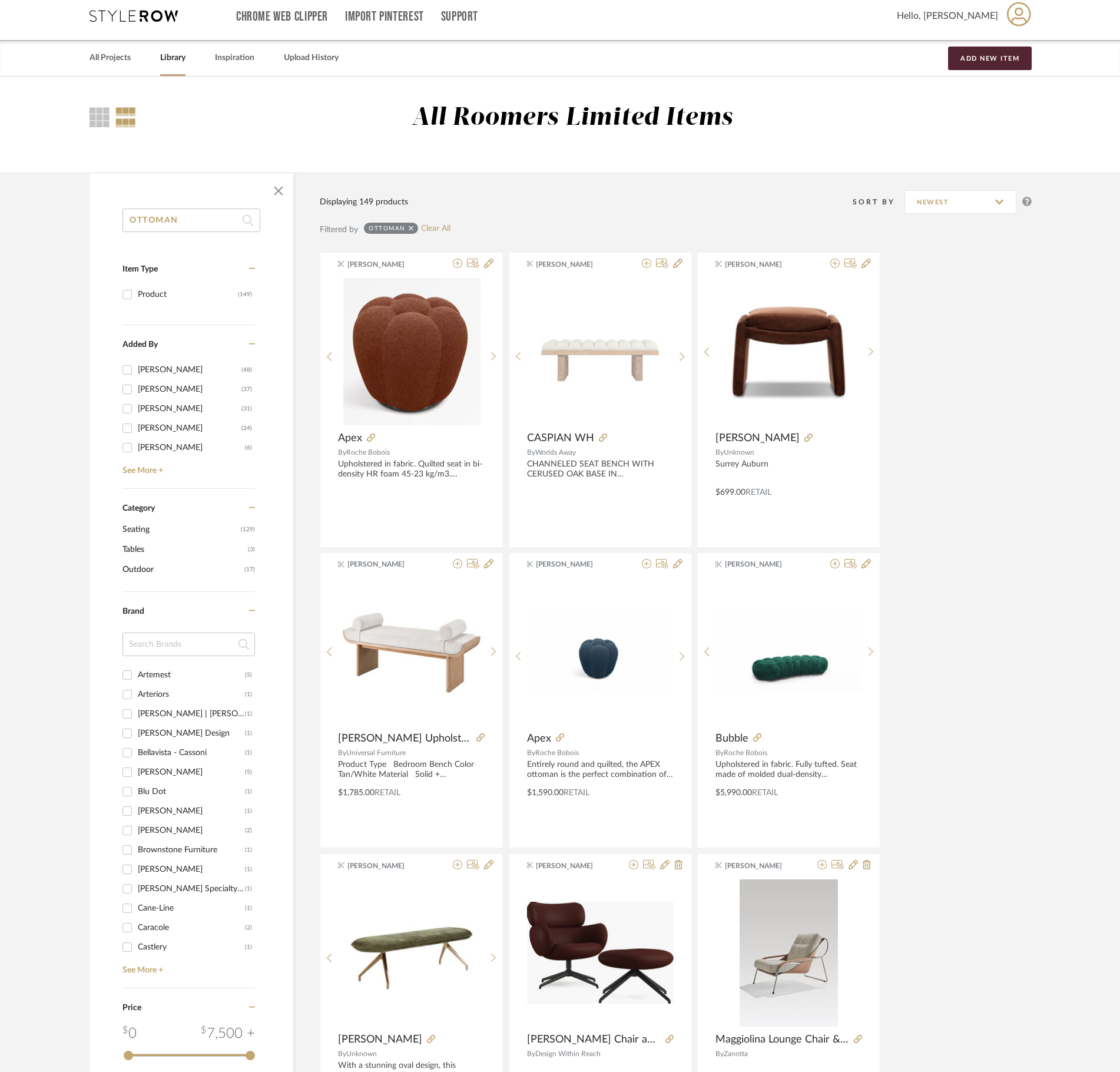
click at [167, 231] on input "OTTOMAN" at bounding box center [191, 220] width 138 height 24
drag, startPoint x: 205, startPoint y: 225, endPoint x: 100, endPoint y: 225, distance: 105.0
click at [100, 225] on div "OTTOMAN Item Type Product (149) Added By [PERSON_NAME] (48) [PERSON_NAME] (37) …" at bounding box center [191, 745] width 204 height 1073
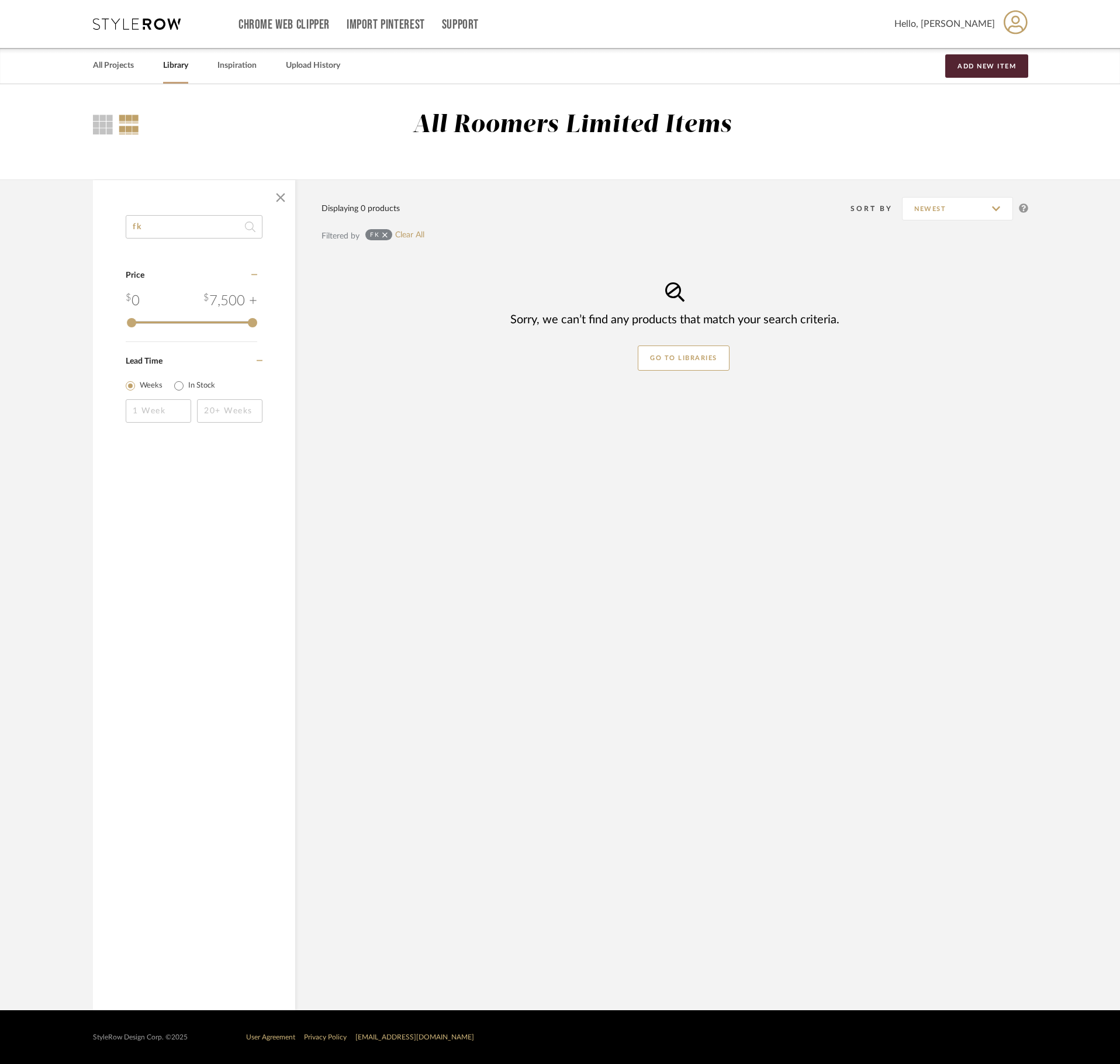
type input "f"
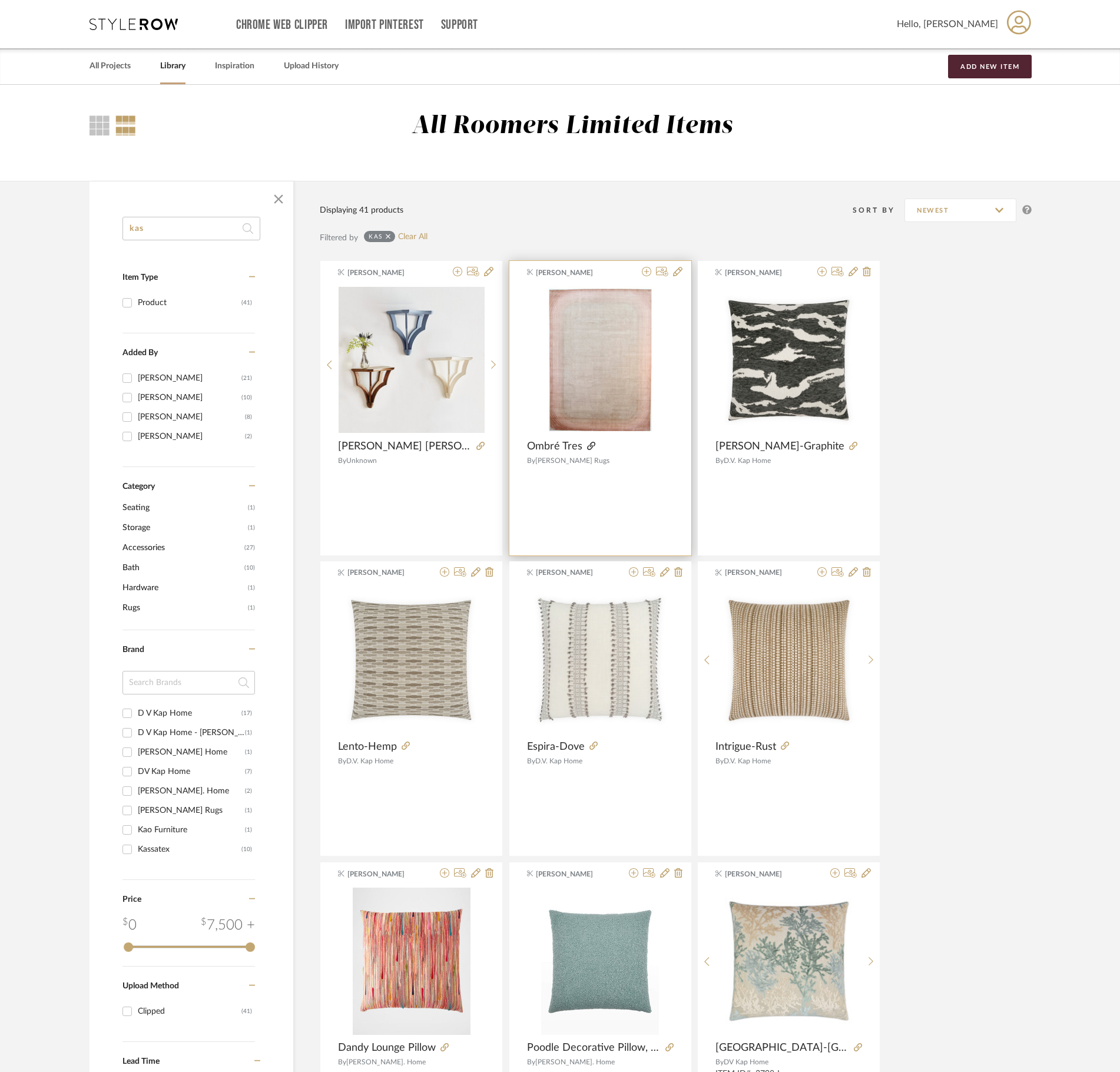
type input "kas"
click at [590, 445] on icon at bounding box center [591, 445] width 8 height 8
